Goal: Communication & Community: Ask a question

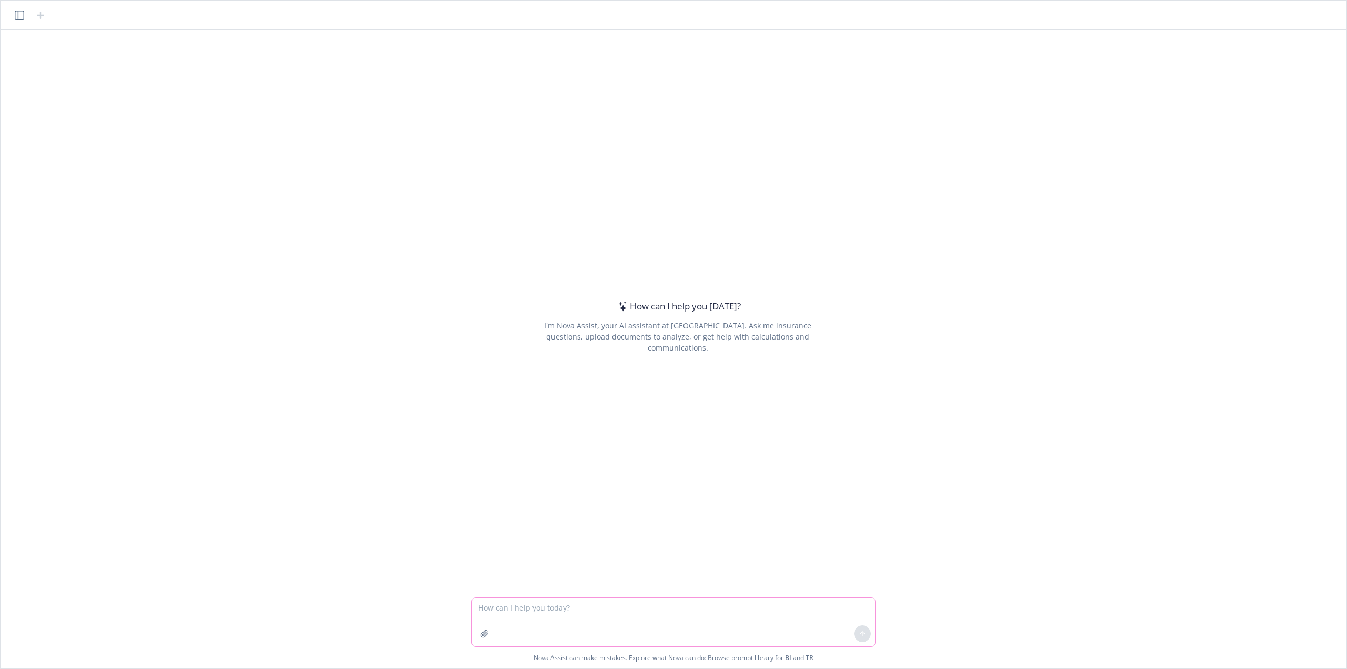
click at [488, 638] on button "button" at bounding box center [484, 633] width 17 height 17
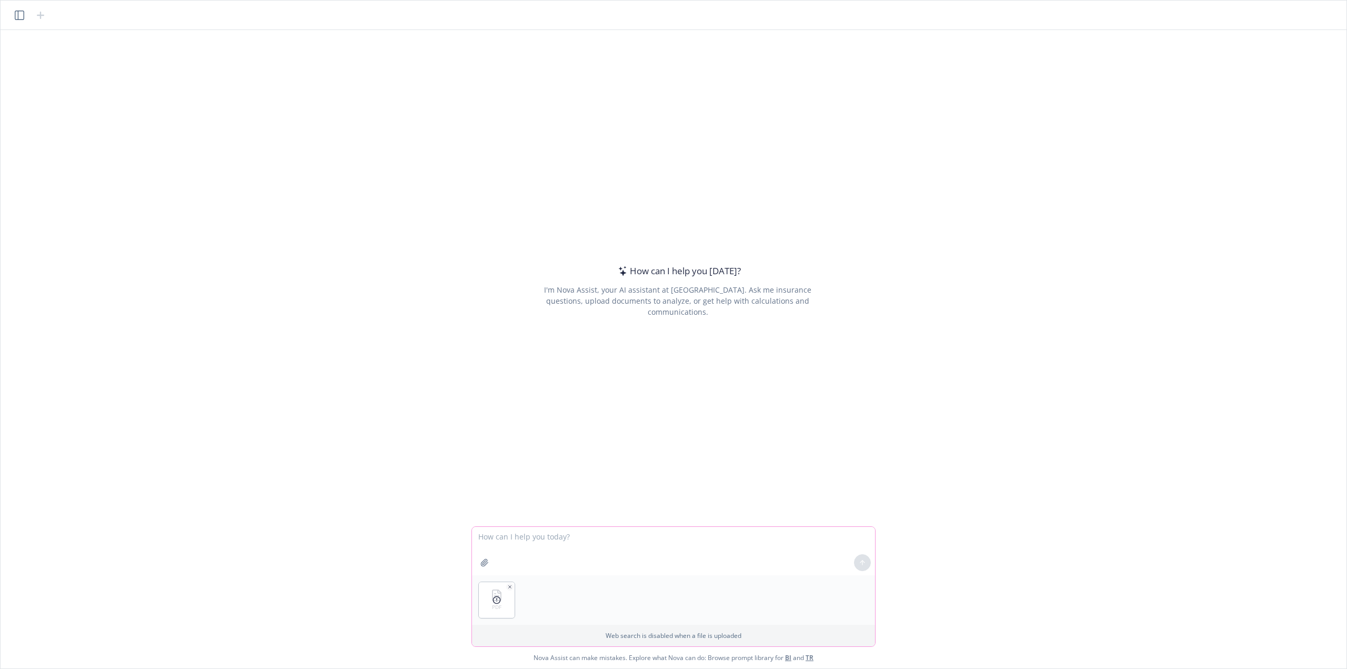
click at [505, 549] on textarea at bounding box center [673, 551] width 403 height 48
click at [498, 608] on div at bounding box center [497, 600] width 36 height 36
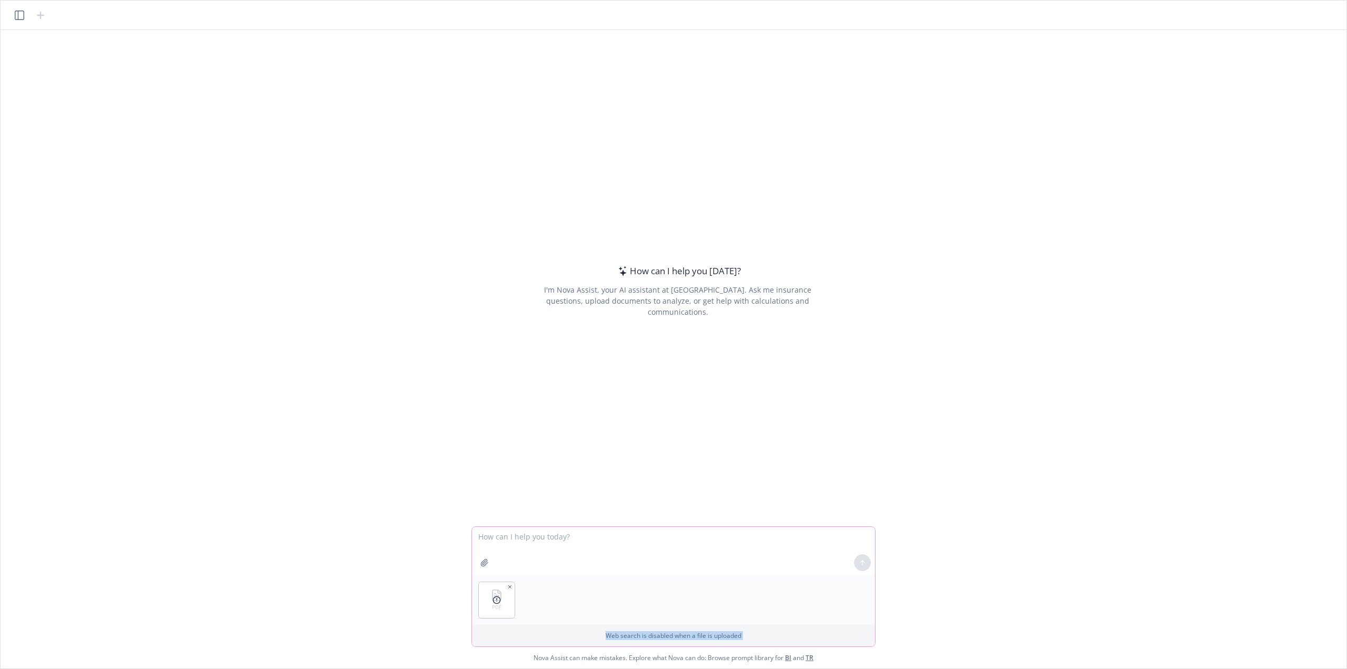
click at [509, 590] on button "button" at bounding box center [509, 586] width 7 height 7
